Goal: Navigation & Orientation: Find specific page/section

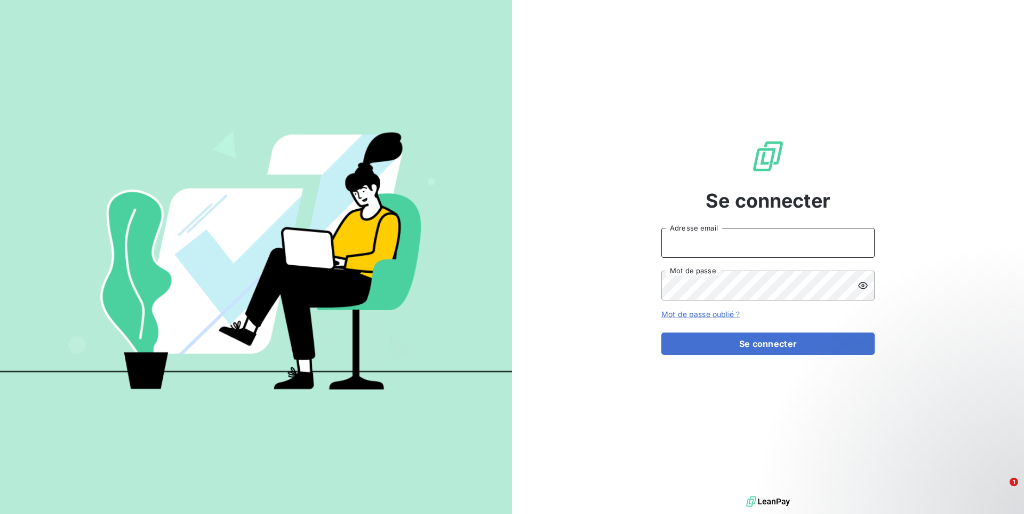
click at [686, 251] on input "Adresse email" at bounding box center [767, 243] width 213 height 30
type input "admin@bapvenissieux"
click at [661, 332] on button "Se connecter" at bounding box center [767, 343] width 213 height 22
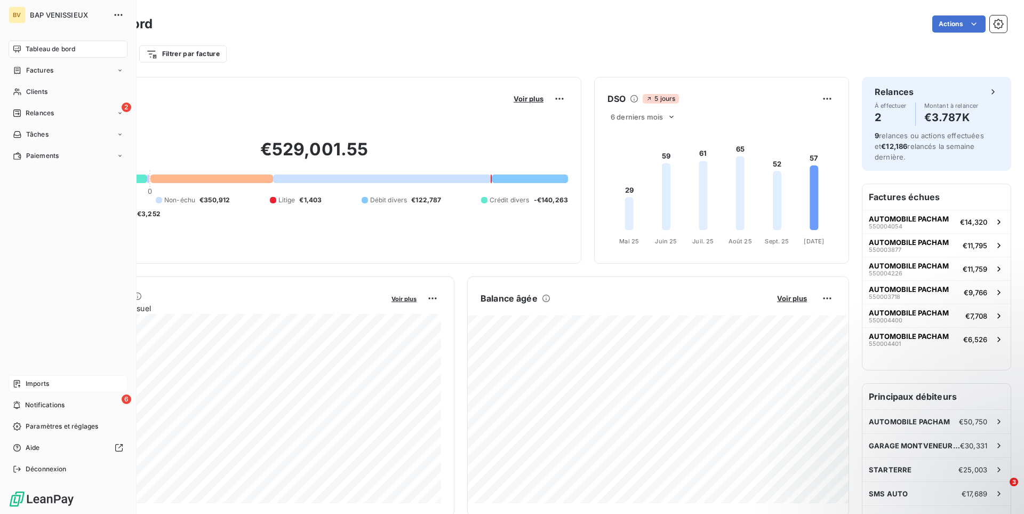
click at [50, 384] on div "Imports" at bounding box center [68, 383] width 119 height 17
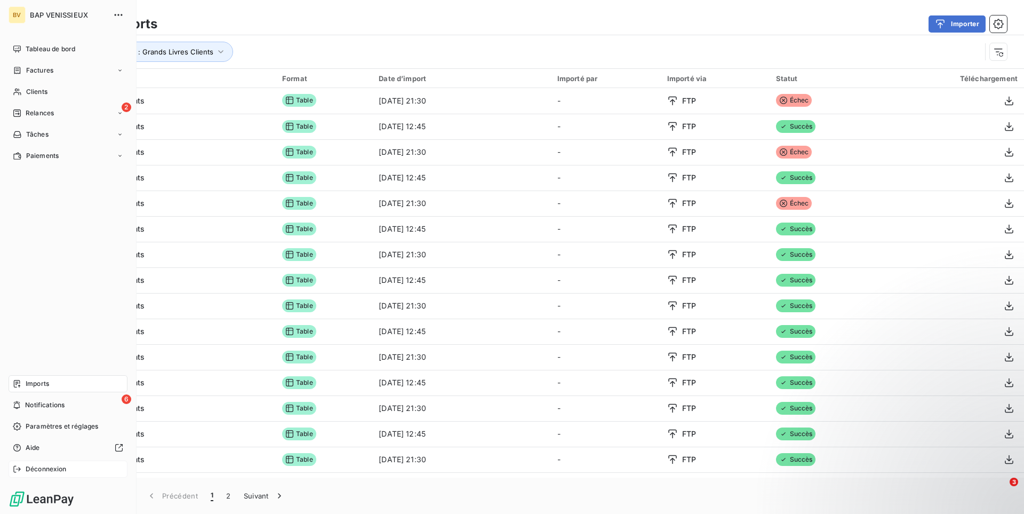
click at [15, 463] on div "Déconnexion" at bounding box center [68, 468] width 119 height 17
